Goal: Task Accomplishment & Management: Manage account settings

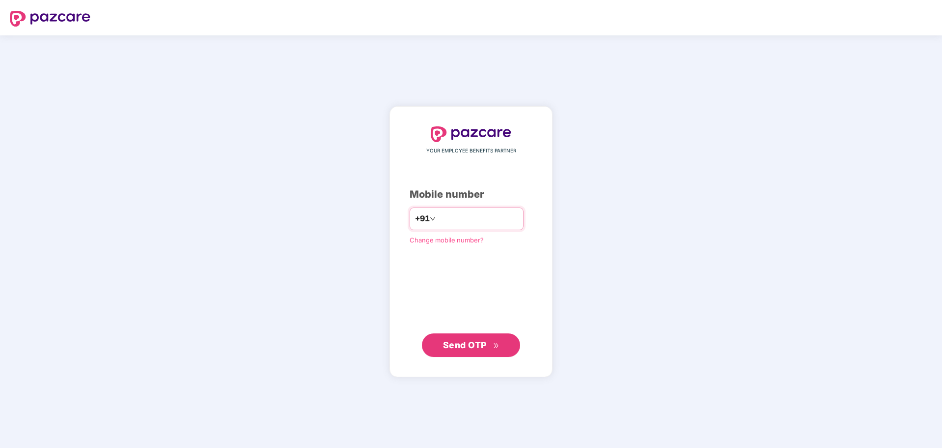
click at [438, 216] on input "number" at bounding box center [478, 219] width 81 height 16
type input "**********"
click at [464, 349] on span "Send OTP" at bounding box center [465, 344] width 44 height 10
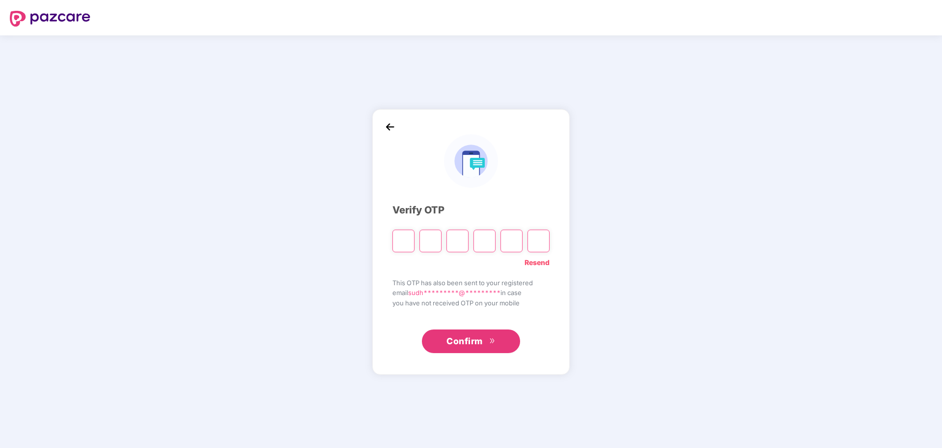
paste input "*"
type input "*"
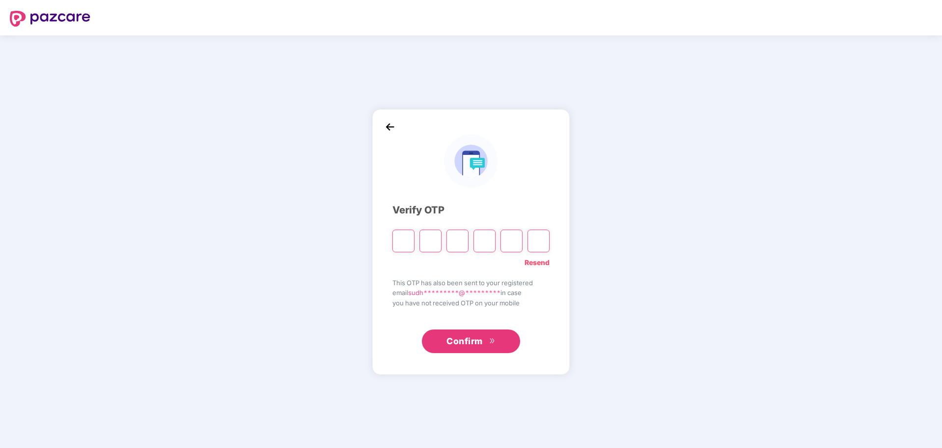
type input "*"
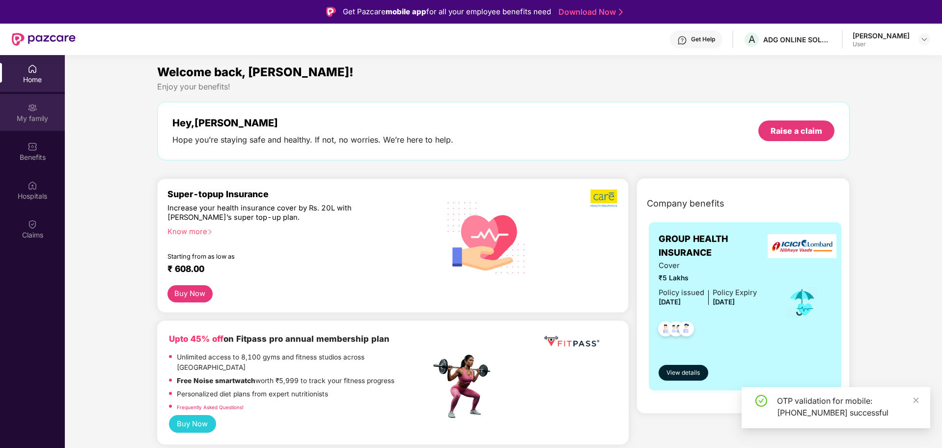
click at [33, 121] on div "My family" at bounding box center [32, 118] width 65 height 10
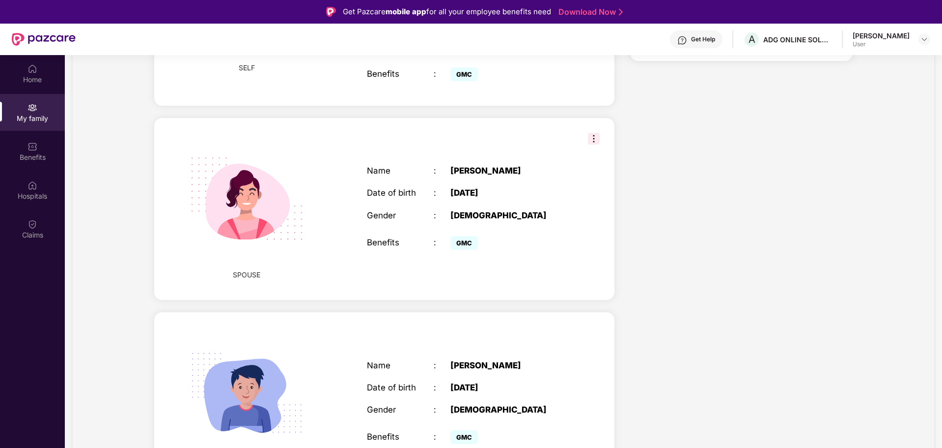
scroll to position [331, 0]
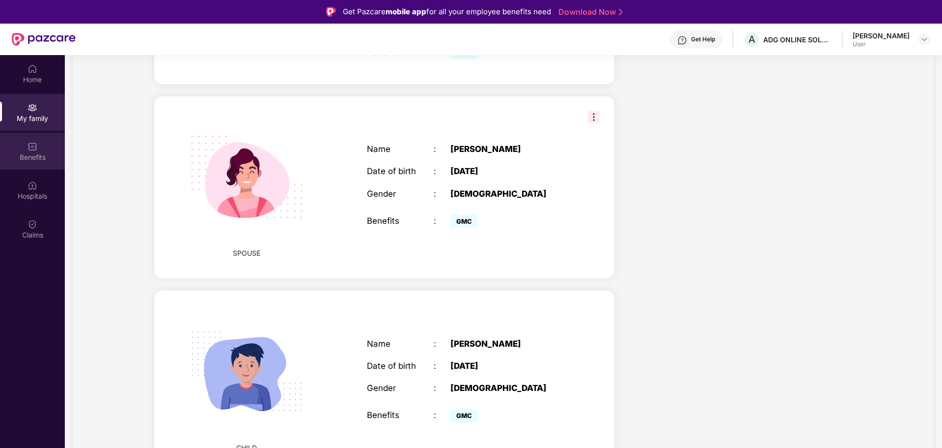
click at [34, 157] on div "Benefits" at bounding box center [32, 157] width 65 height 10
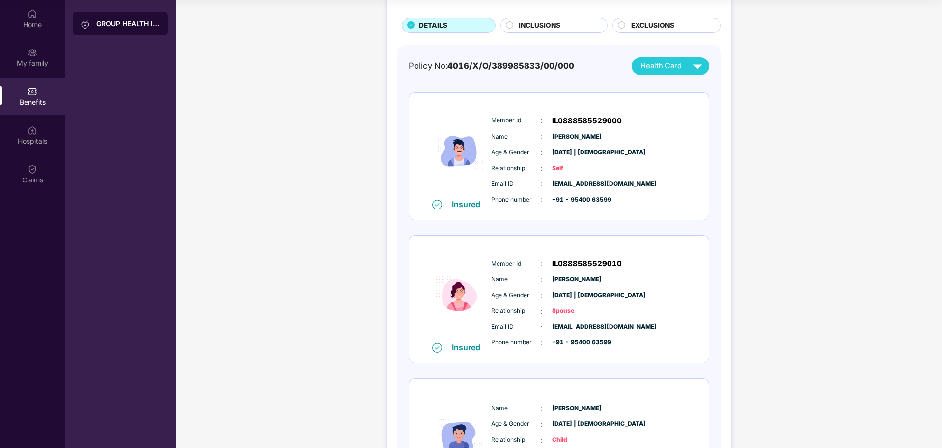
scroll to position [191, 0]
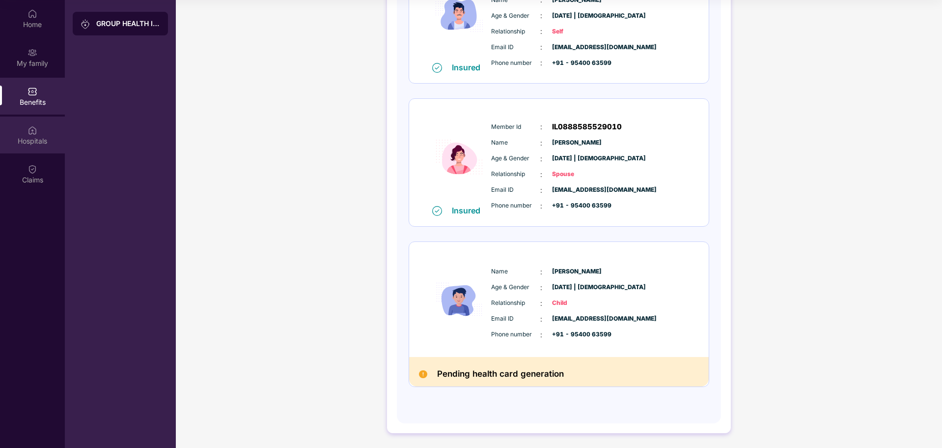
click at [32, 133] on img at bounding box center [33, 130] width 10 height 10
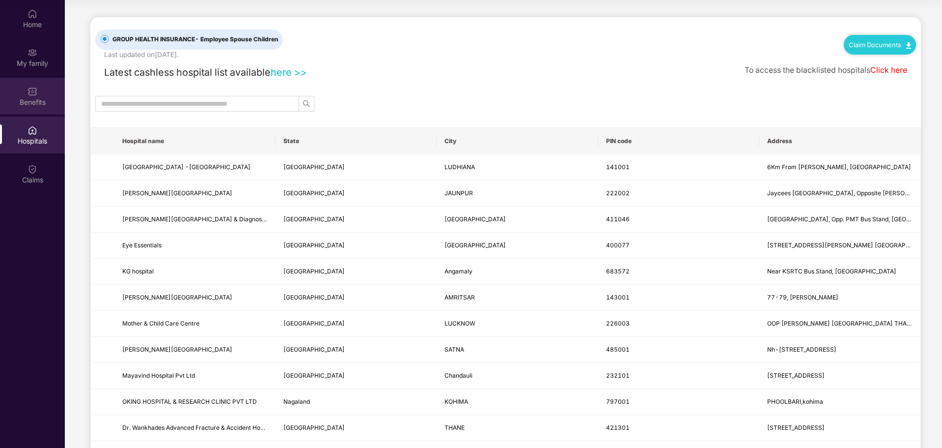
click at [44, 100] on div "Benefits" at bounding box center [32, 102] width 65 height 10
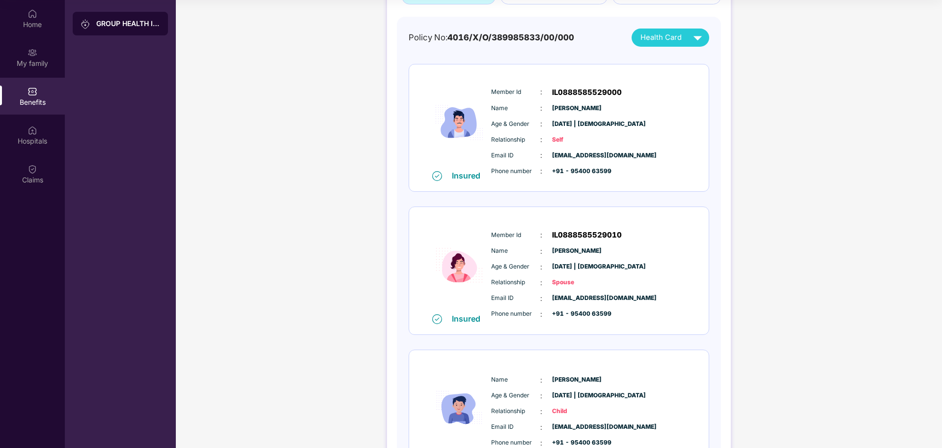
scroll to position [191, 0]
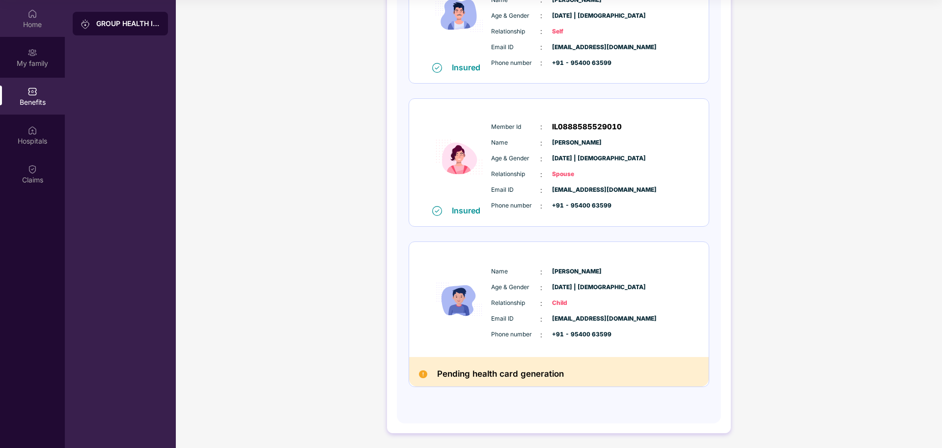
click at [28, 21] on div "Home" at bounding box center [32, 24] width 65 height 10
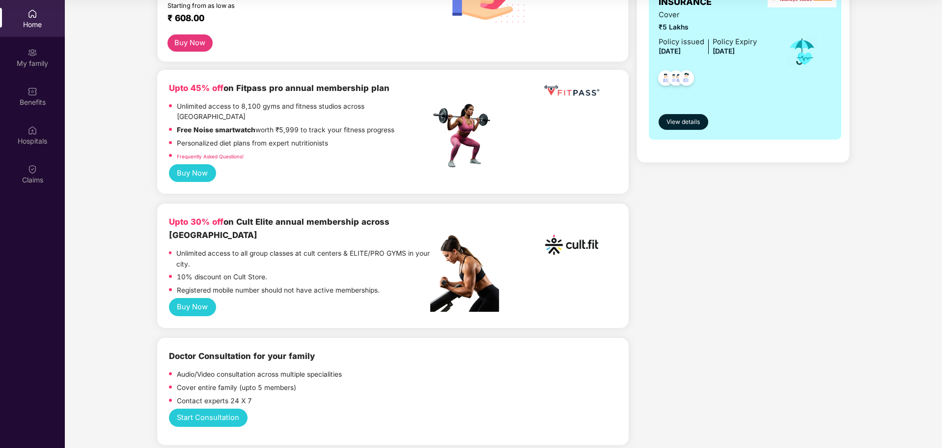
scroll to position [0, 0]
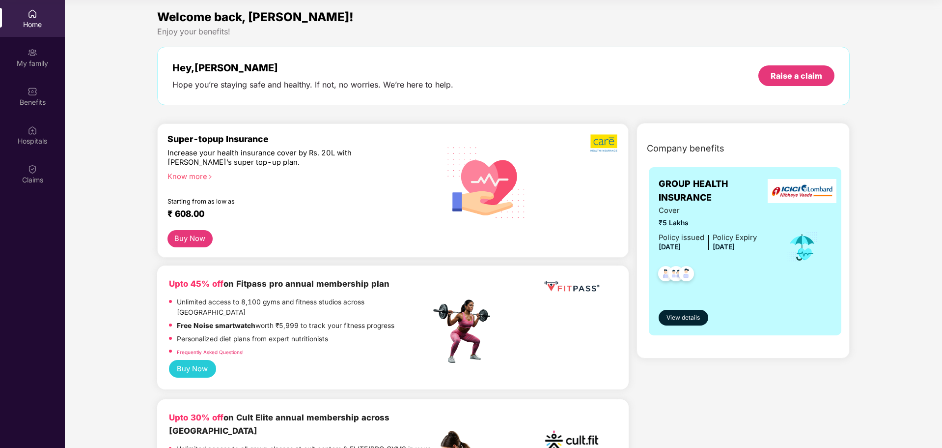
click at [40, 25] on div "Home" at bounding box center [32, 25] width 65 height 10
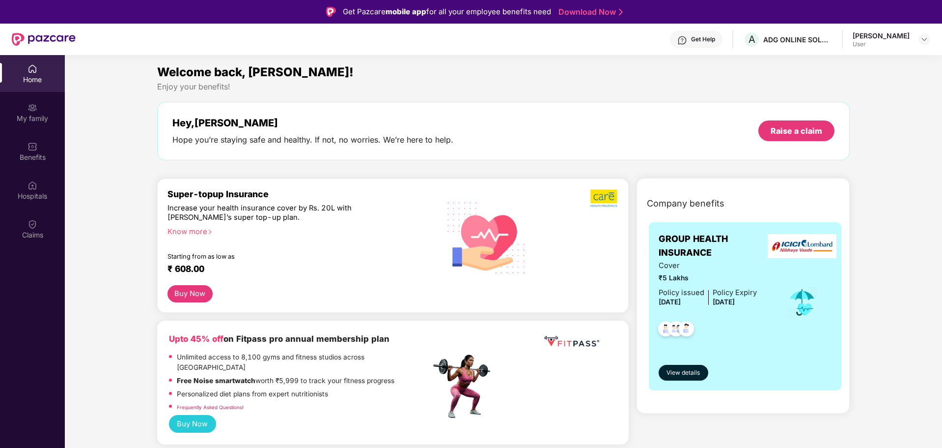
click at [918, 38] on div "[PERSON_NAME] Pal User" at bounding box center [892, 39] width 78 height 17
click at [923, 41] on img at bounding box center [925, 39] width 8 height 8
click at [841, 65] on div "Logout" at bounding box center [878, 62] width 128 height 19
